Goal: Check status: Check status

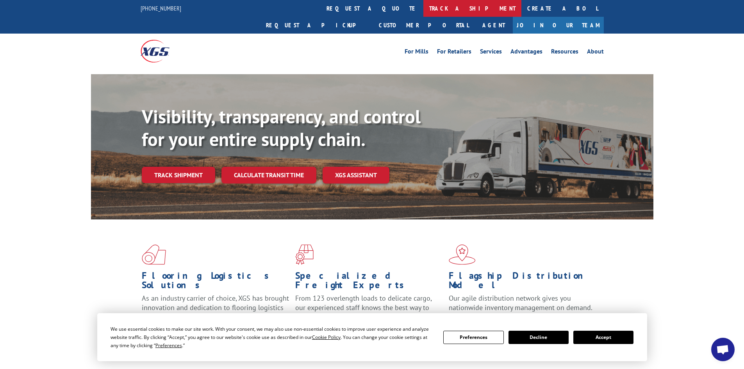
click at [423, 12] on link "track a shipment" at bounding box center [472, 8] width 98 height 17
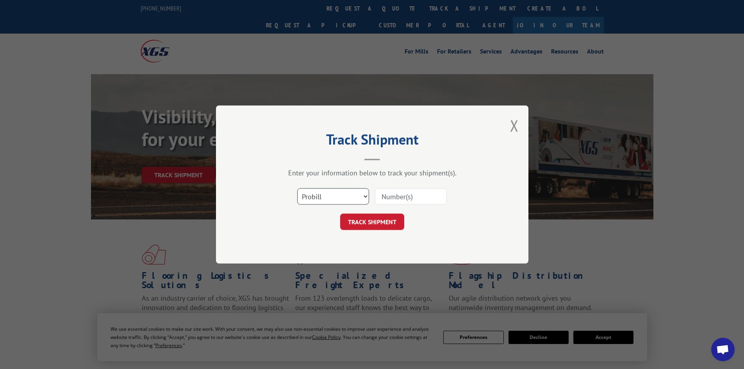
click at [317, 196] on select "Select category... Probill BOL PO" at bounding box center [333, 196] width 72 height 16
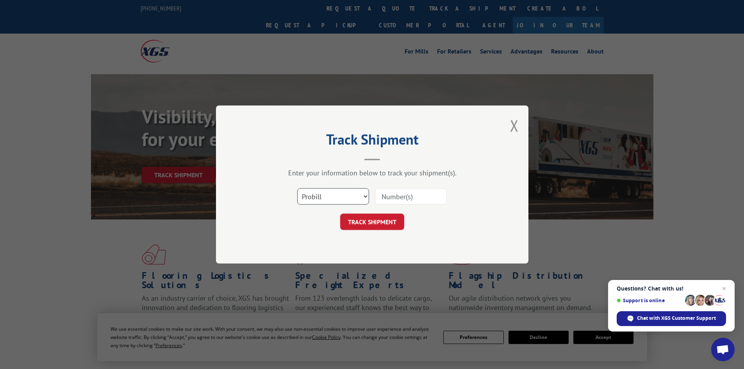
select select "bol"
click at [297, 188] on select "Select category... Probill BOL PO" at bounding box center [333, 196] width 72 height 16
paste input "5999646"
type input "5999646"
click at [374, 219] on button "TRACK SHIPMENT" at bounding box center [372, 222] width 64 height 16
